Goal: Transaction & Acquisition: Purchase product/service

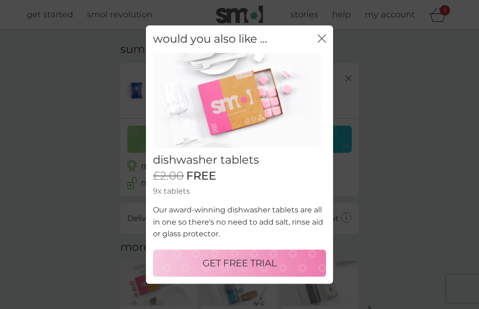
click at [323, 39] on icon "close" at bounding box center [322, 38] width 8 height 8
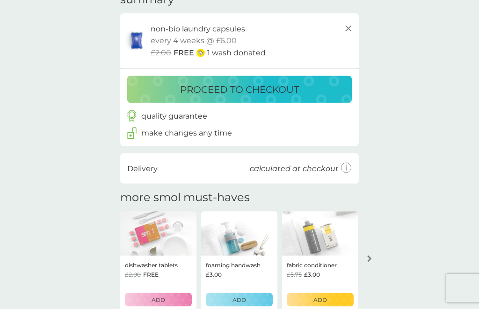
scroll to position [50, 0]
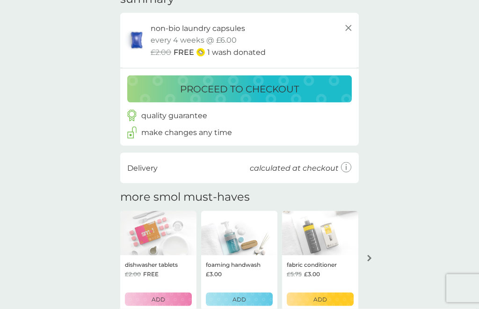
click at [162, 296] on p "ADD" at bounding box center [159, 298] width 14 height 9
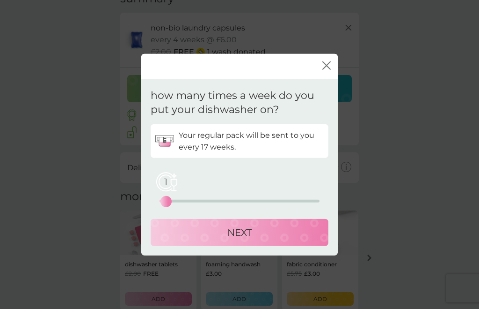
click at [324, 70] on icon "close" at bounding box center [327, 65] width 8 height 8
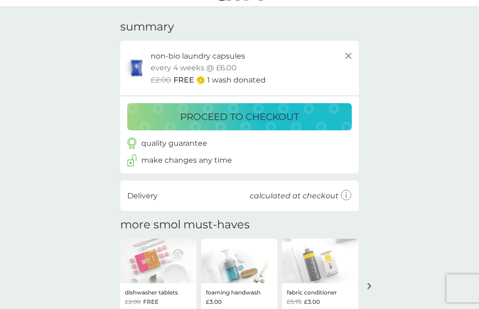
scroll to position [21, 0]
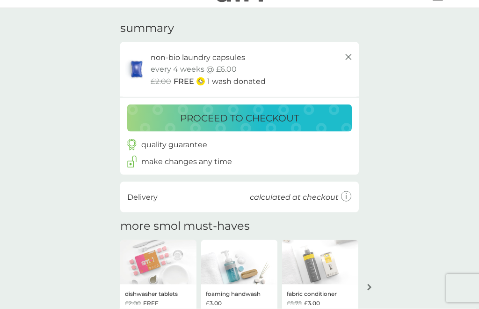
click at [374, 285] on button "arrow right" at bounding box center [370, 287] width 16 height 17
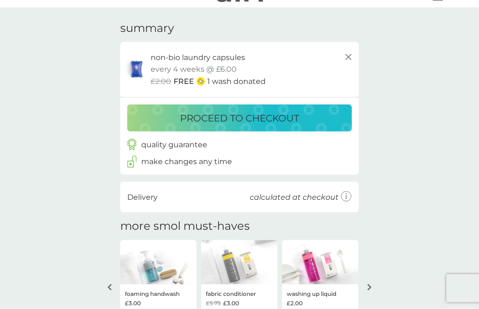
scroll to position [22, 0]
click at [370, 284] on icon "arrow right" at bounding box center [369, 286] width 4 height 7
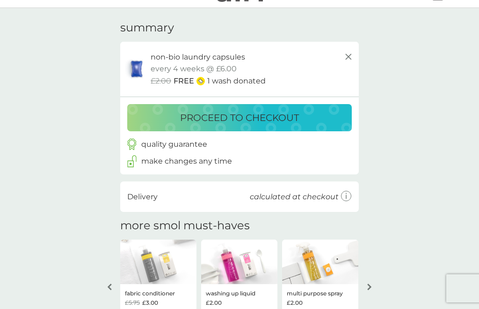
click at [370, 286] on icon "arrow right" at bounding box center [369, 286] width 4 height 7
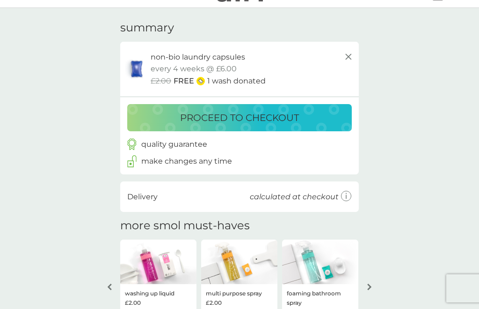
click at [371, 286] on icon "arrow right" at bounding box center [369, 286] width 5 height 7
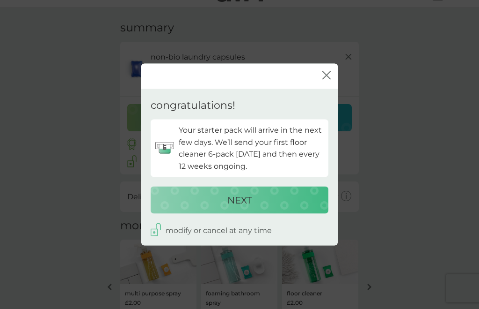
click at [330, 80] on icon "close" at bounding box center [327, 75] width 8 height 8
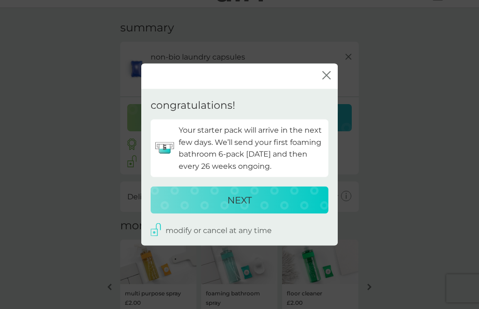
click at [330, 80] on icon "close" at bounding box center [327, 75] width 8 height 8
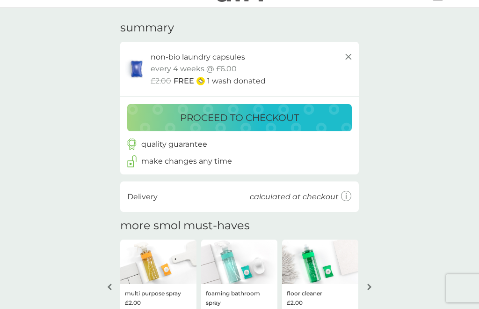
click at [372, 282] on button "arrow right" at bounding box center [370, 286] width 16 height 17
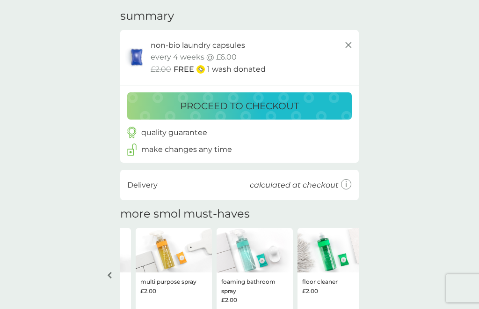
scroll to position [34, 0]
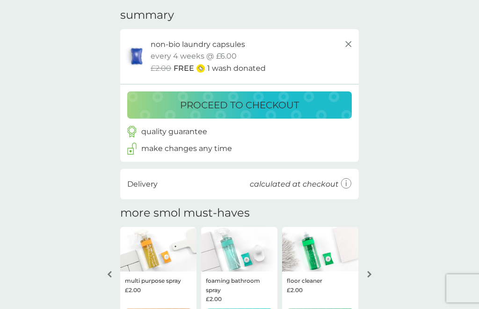
click at [162, 308] on p "ADD" at bounding box center [159, 314] width 14 height 9
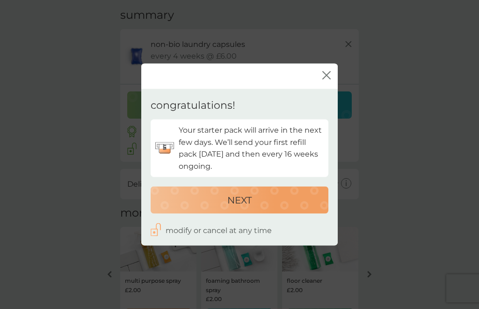
click at [246, 207] on p "NEXT" at bounding box center [240, 199] width 24 height 15
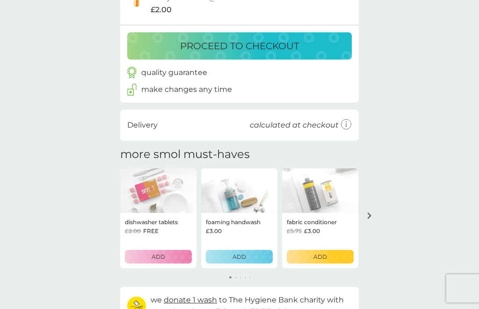
scroll to position [149, 0]
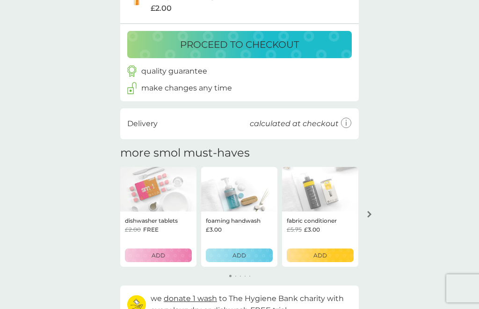
click at [369, 211] on icon "arrow right" at bounding box center [369, 214] width 4 height 7
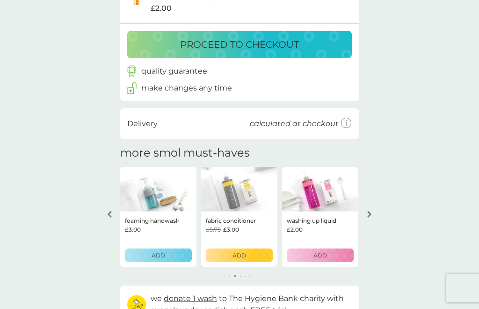
click at [371, 211] on icon "arrow right" at bounding box center [369, 214] width 5 height 7
